Goal: Information Seeking & Learning: Find specific fact

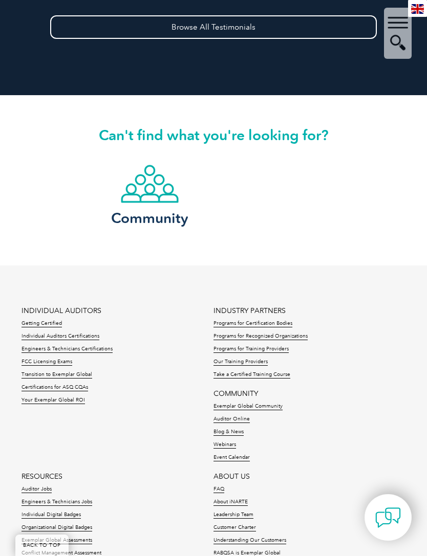
scroll to position [3115, 0]
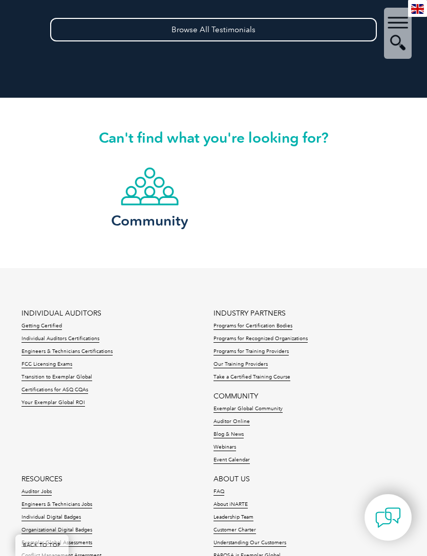
click at [397, 47] on div "▼" at bounding box center [398, 33] width 28 height 51
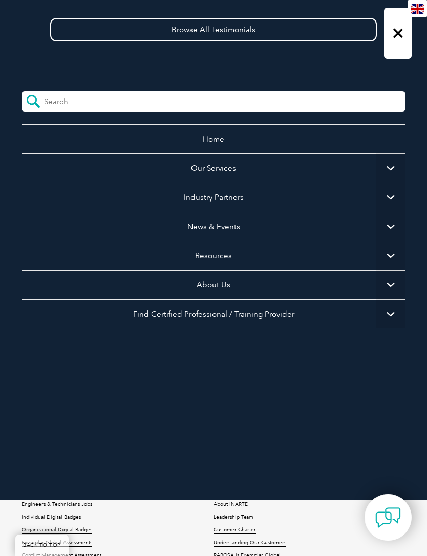
click at [250, 101] on form at bounding box center [213, 101] width 384 height 20
click at [262, 100] on form at bounding box center [213, 101] width 384 height 20
click at [96, 96] on input "search" at bounding box center [89, 98] width 91 height 15
type input "Find certified professional"
click at [32, 101] on input "submit" at bounding box center [32, 101] width 23 height 20
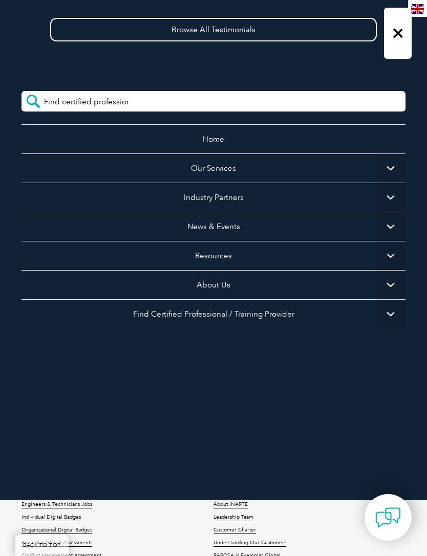
scroll to position [3148, 0]
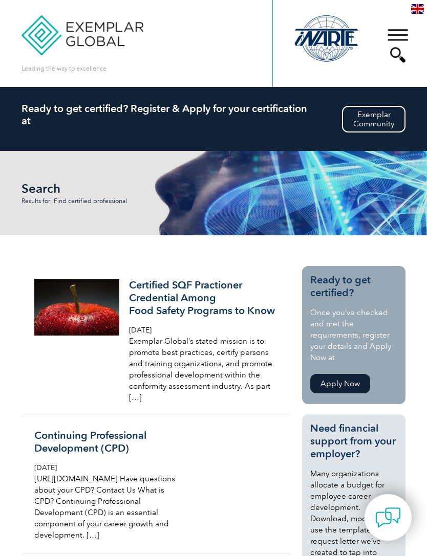
click at [398, 29] on div "▼" at bounding box center [398, 45] width 28 height 51
